Goal: Information Seeking & Learning: Find specific fact

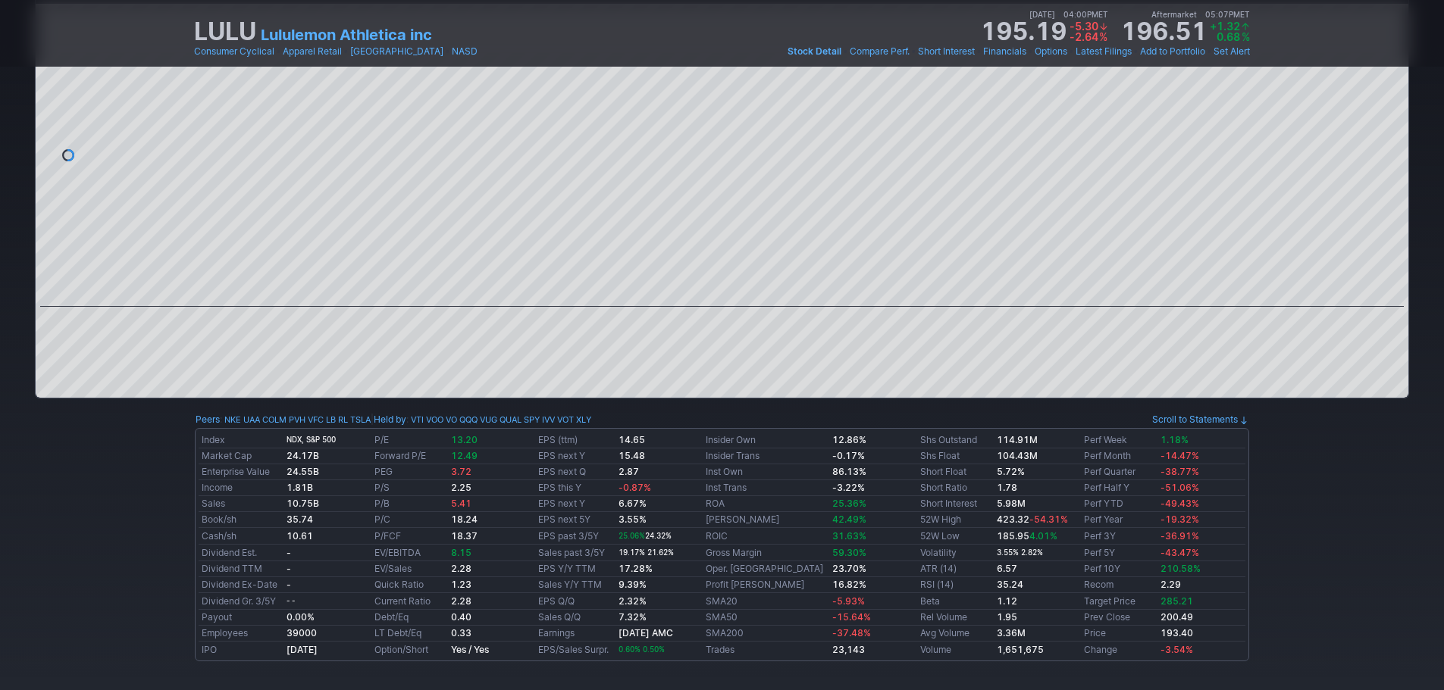
scroll to position [76, 0]
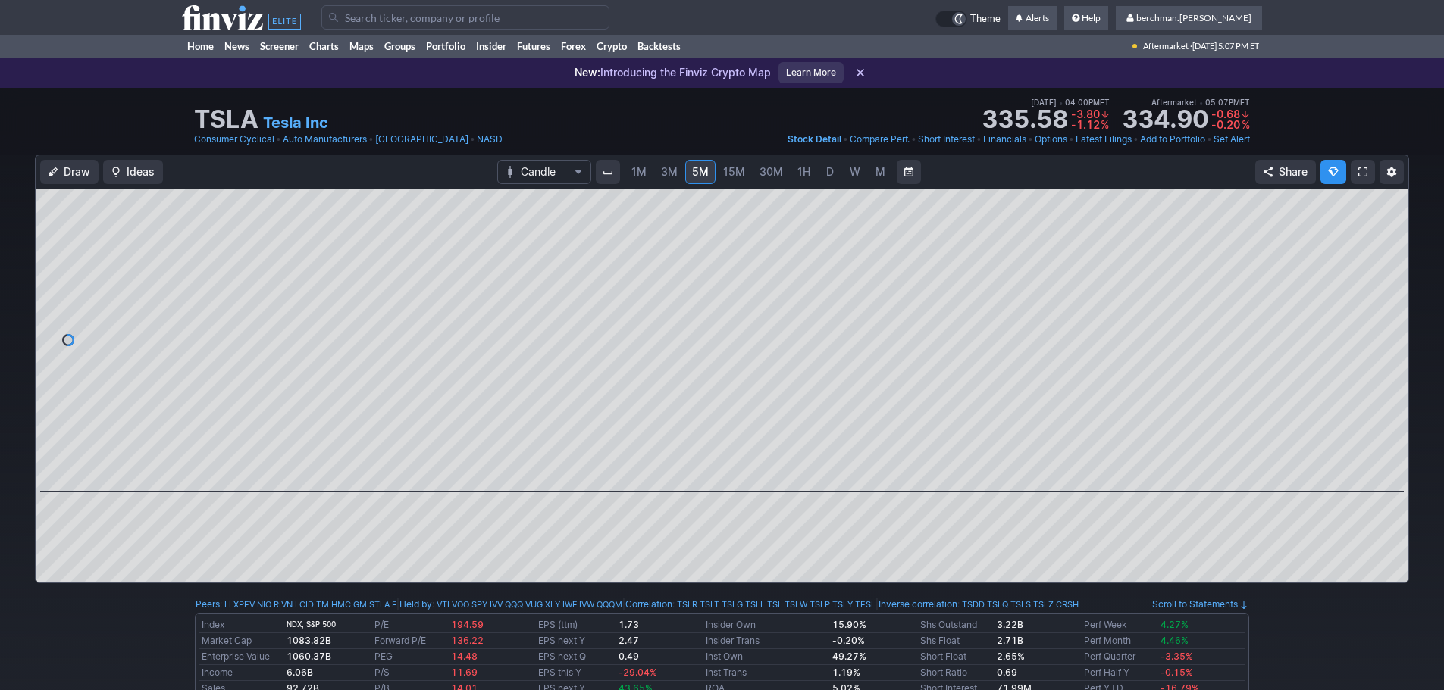
click at [444, 27] on input "Search" at bounding box center [465, 17] width 288 height 24
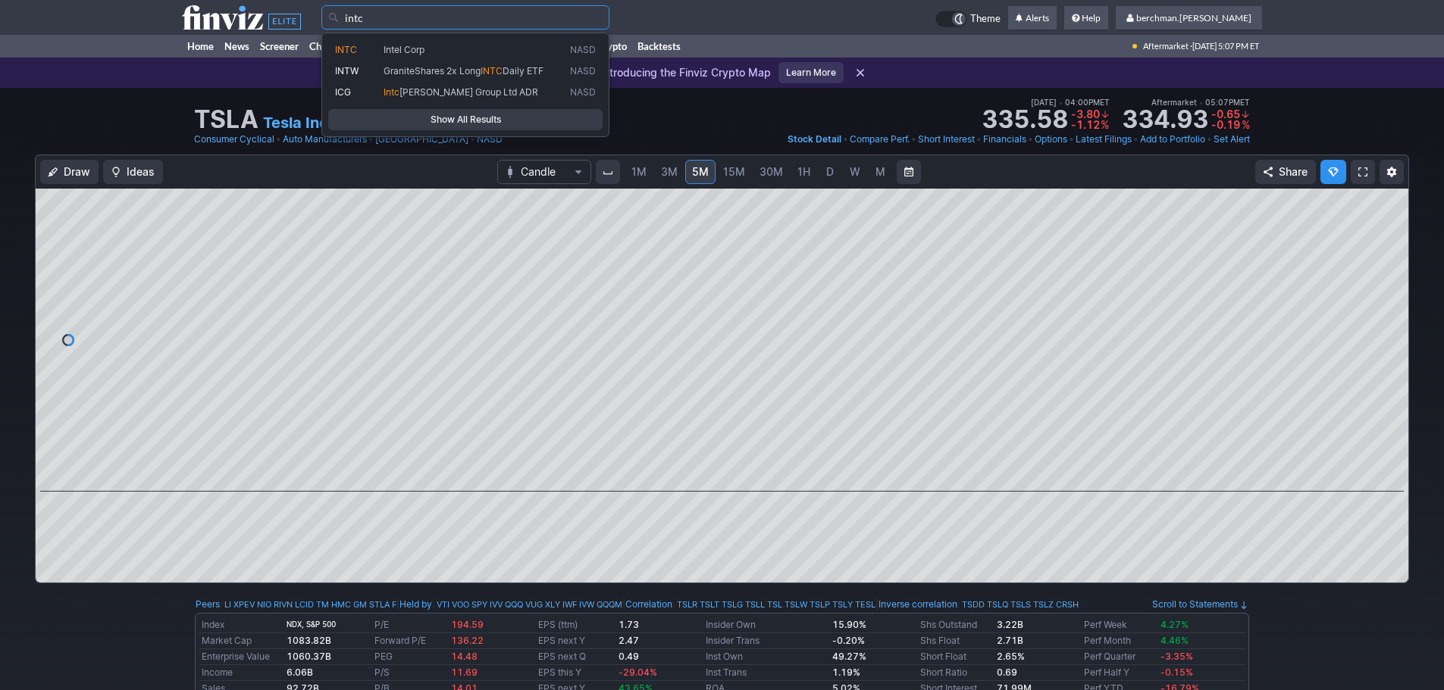
click at [478, 45] on span "Intel Corp" at bounding box center [473, 50] width 186 height 13
type input "INTC"
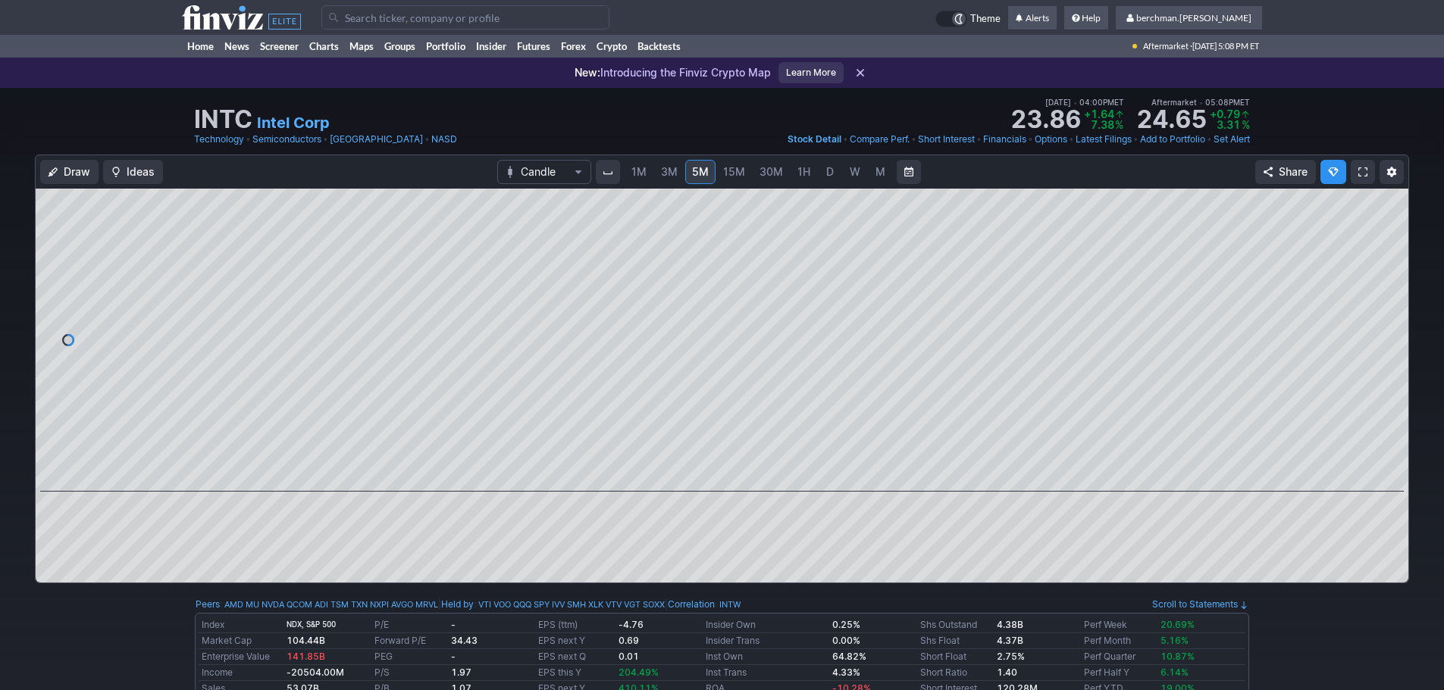
click at [836, 174] on link "D" at bounding box center [830, 172] width 24 height 24
